Goal: Communication & Community: Ask a question

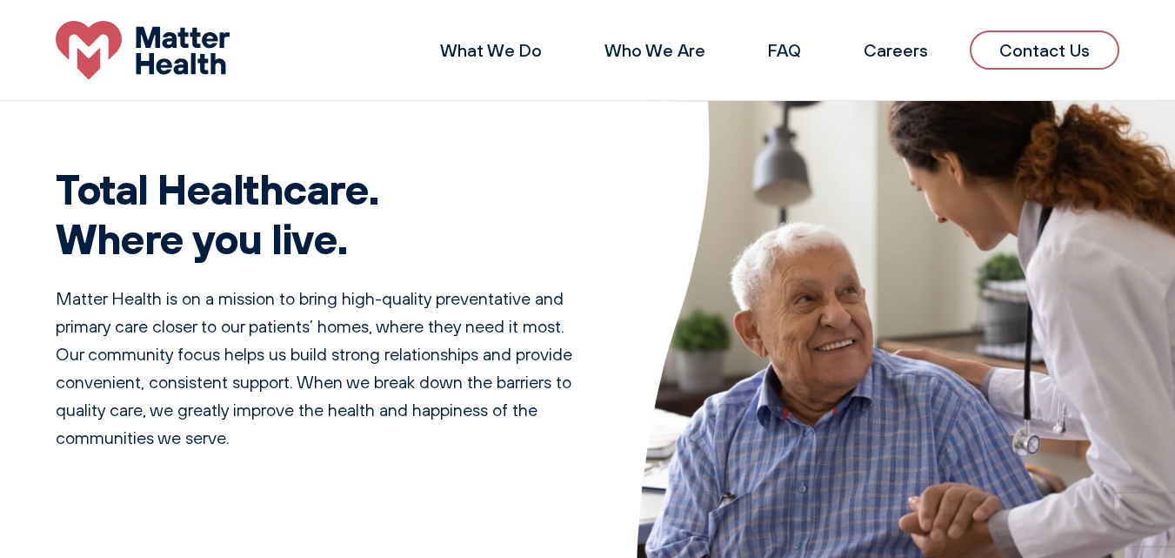
click at [970, 30] on link "Contact Us" at bounding box center [1045, 49] width 150 height 39
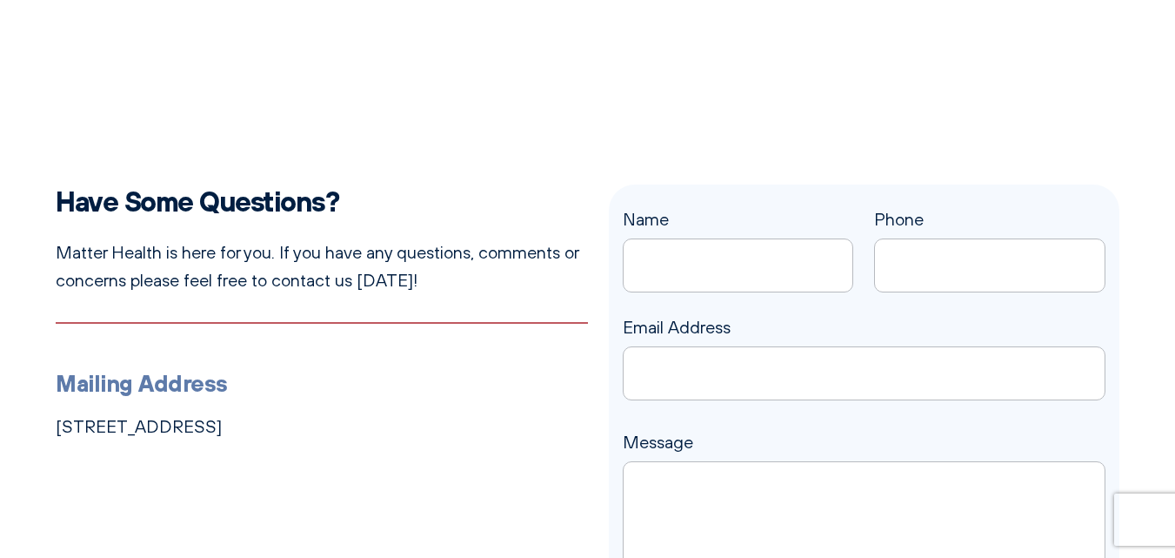
scroll to position [348, 0]
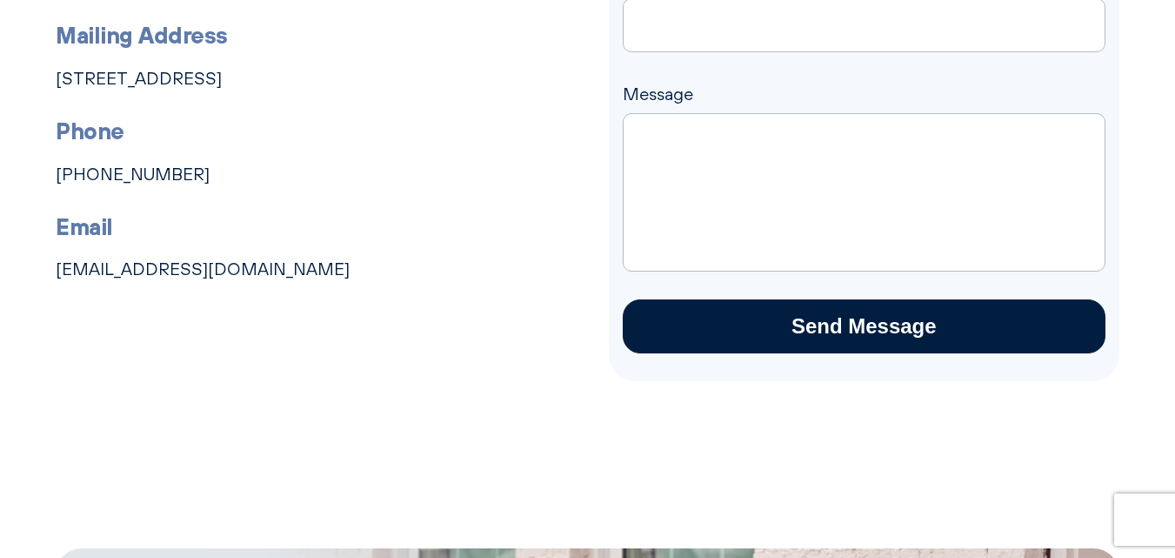
click at [667, 190] on textarea "Message" at bounding box center [865, 192] width 484 height 158
paste textarea "Hi, Does your business have outstanding or slow-paying debts that you need to c…"
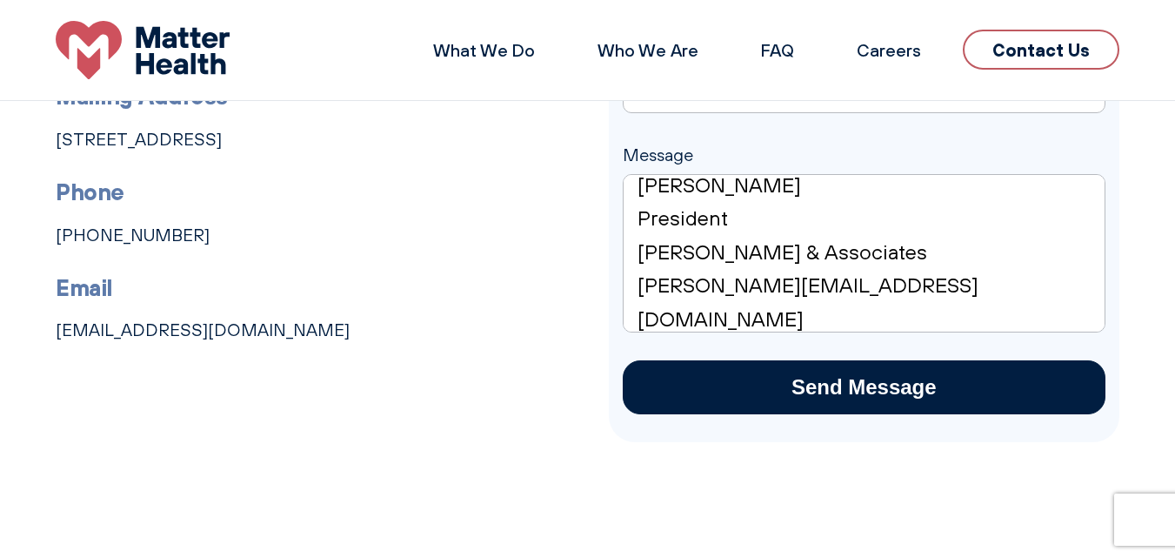
scroll to position [261, 0]
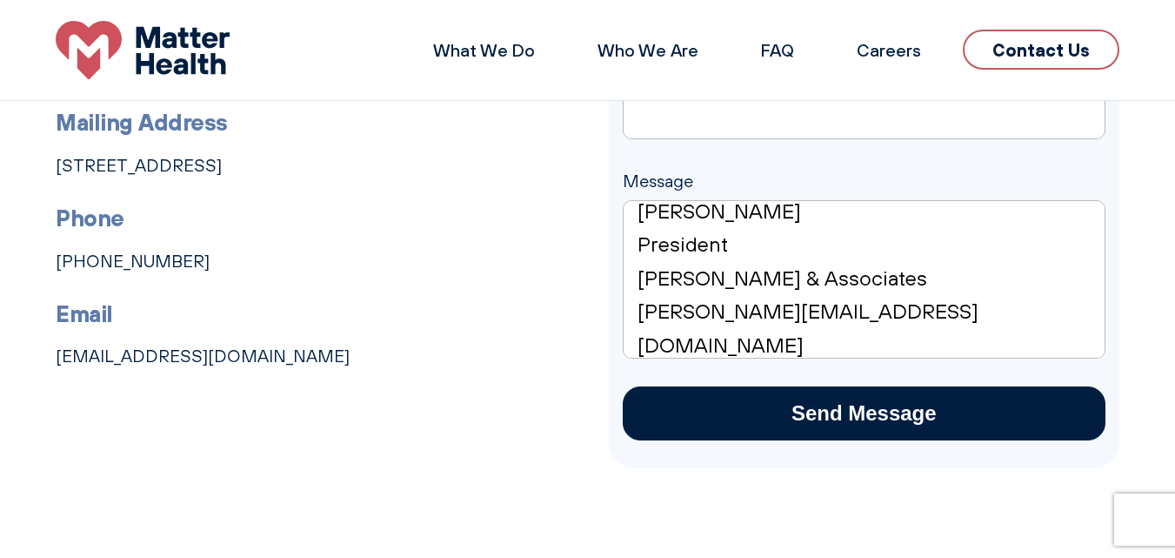
type textarea "Hi, Does your business have outstanding or slow-paying debts that you need to c…"
click at [696, 198] on div "Name Phone Email Address Message Hi, Does your business have outstanding or slo…" at bounding box center [865, 192] width 484 height 496
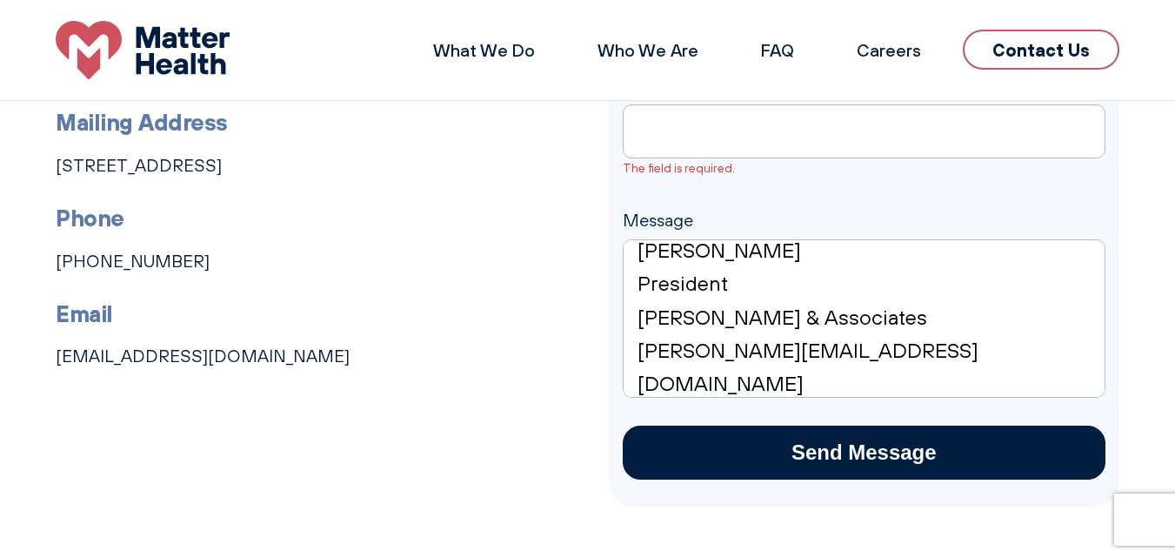
click at [708, 90] on header "What We Do Who We Are FAQ Careers Contact Us" at bounding box center [587, 50] width 1175 height 101
click at [712, 141] on input "Email Address The field is required." at bounding box center [865, 131] width 484 height 54
type input "[PERSON_NAME][EMAIL_ADDRESS][DOMAIN_NAME]"
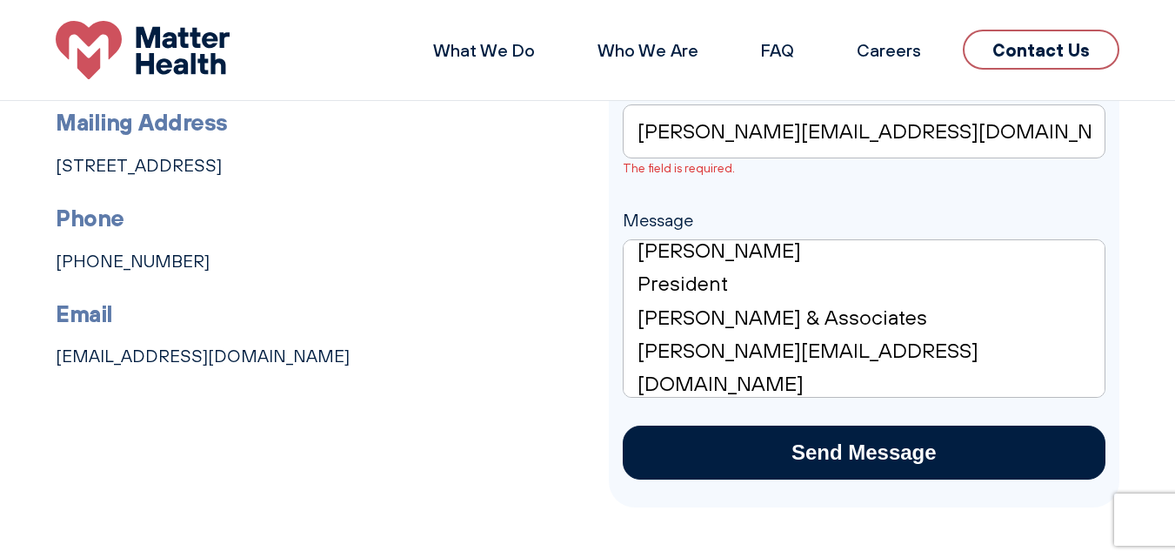
type input "[PERSON_NAME]"
type input "8187405494"
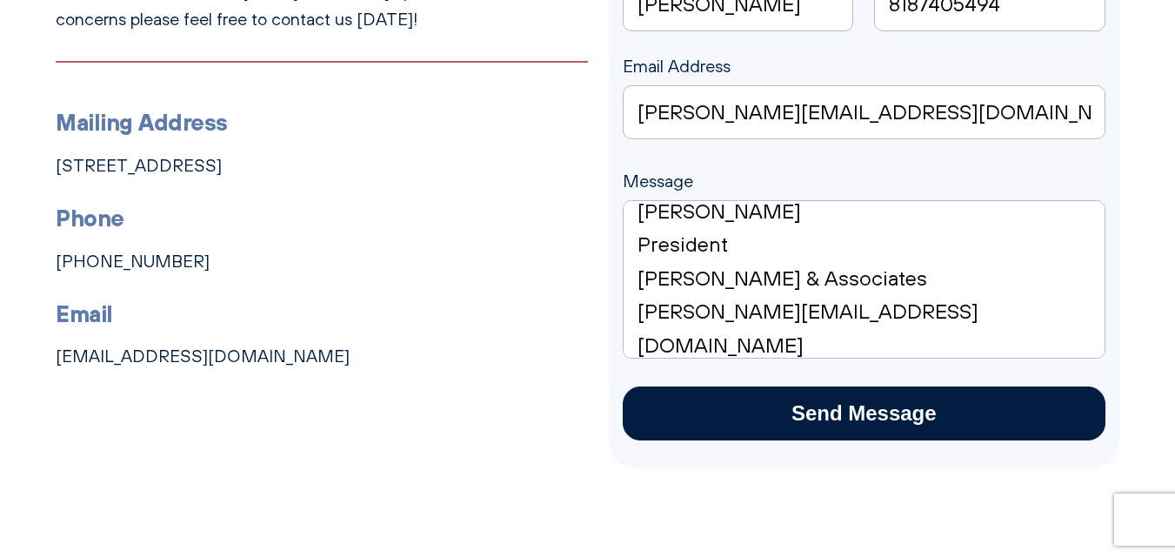
click at [780, 307] on textarea "Hi, Does your business have outstanding or slow-paying debts that you need to c…" at bounding box center [865, 279] width 484 height 158
click at [745, 410] on input "Send Message" at bounding box center [865, 413] width 484 height 54
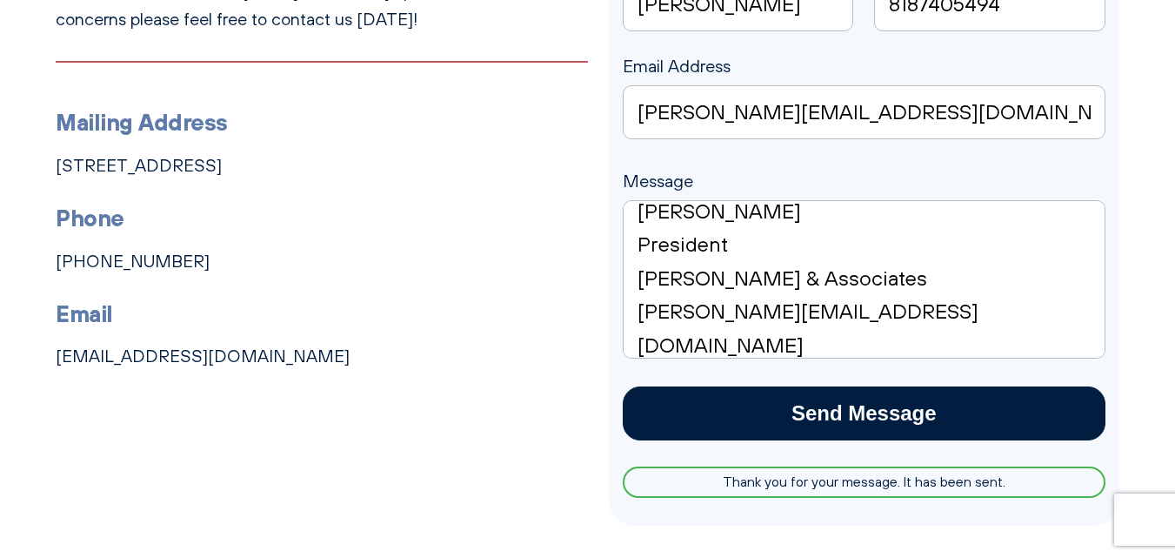
scroll to position [0, 0]
